Goal: Check status: Check status

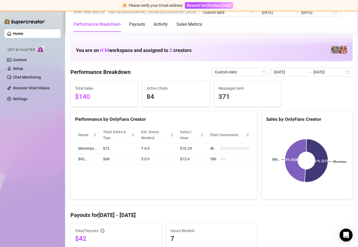
scroll to position [586, 0]
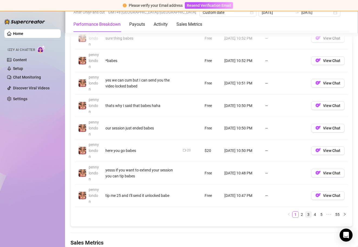
click at [305, 214] on link "3" at bounding box center [308, 215] width 6 height 6
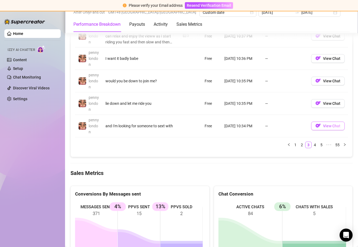
scroll to position [625, 0]
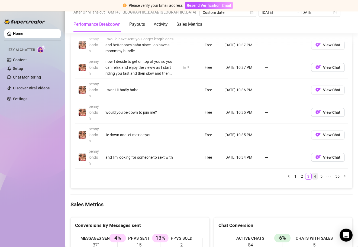
click at [312, 176] on link "4" at bounding box center [315, 176] width 6 height 6
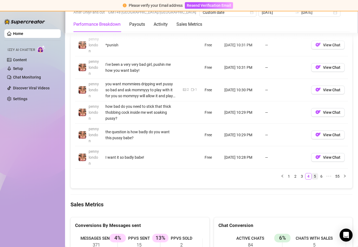
click at [312, 177] on link "5" at bounding box center [315, 176] width 6 height 6
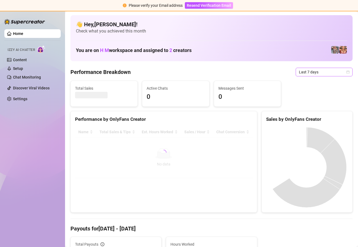
click at [346, 72] on icon "calendar" at bounding box center [347, 71] width 3 height 3
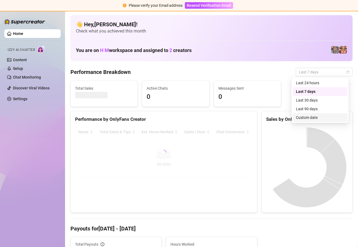
click at [313, 116] on div "Custom date" at bounding box center [320, 118] width 48 height 6
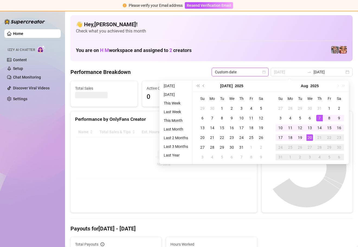
type input "[DATE]"
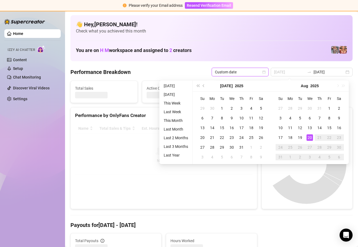
click at [310, 137] on div "20" at bounding box center [309, 137] width 7 height 7
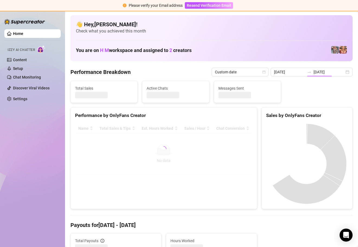
type input "[DATE]"
